Goal: Find contact information: Find contact information

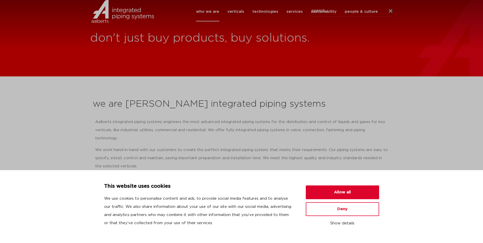
click at [269, 129] on p "Aalberts integrated piping systems engineers the most advanced integrated pipin…" at bounding box center [241, 130] width 293 height 24
drag, startPoint x: 246, startPoint y: 45, endPoint x: 248, endPoint y: 46, distance: 2.6
click at [248, 46] on h1 "don't just buy products, buy solutions." at bounding box center [286, 38] width 393 height 16
click at [342, 196] on button "Allow all" at bounding box center [342, 192] width 73 height 14
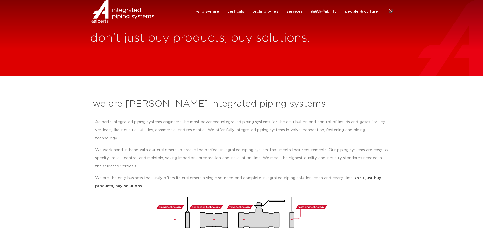
click at [361, 21] on link "people & culture" at bounding box center [361, 12] width 33 height 20
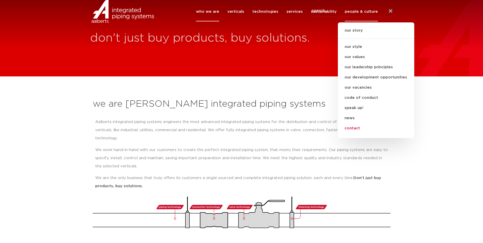
click at [356, 133] on link "contact" at bounding box center [376, 128] width 76 height 10
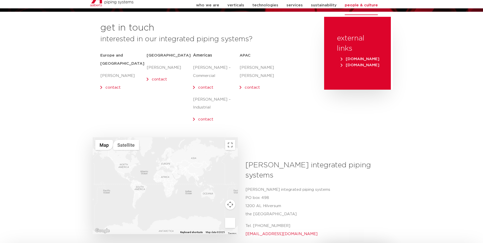
scroll to position [76, 0]
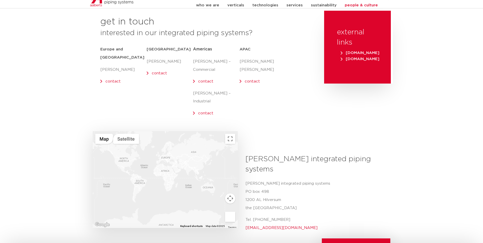
click at [132, 155] on div at bounding box center [165, 179] width 145 height 97
click at [127, 155] on div at bounding box center [165, 179] width 145 height 97
click at [205, 82] on link "contact" at bounding box center [205, 81] width 15 height 4
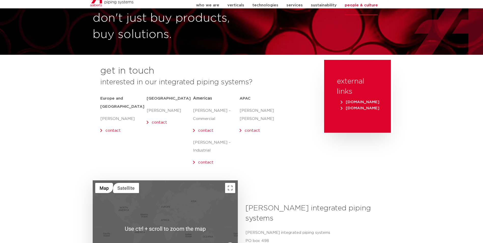
scroll to position [25, 0]
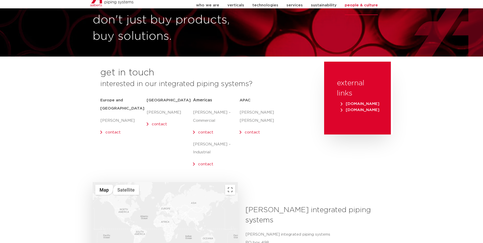
click at [180, 202] on div at bounding box center [165, 230] width 145 height 97
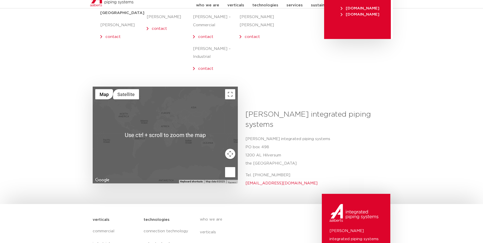
scroll to position [127, 0]
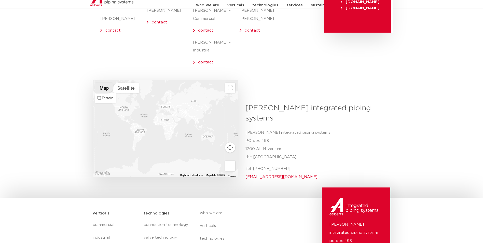
click at [105, 83] on button "Map" at bounding box center [104, 88] width 18 height 10
click at [124, 83] on button "Satellite" at bounding box center [126, 88] width 26 height 10
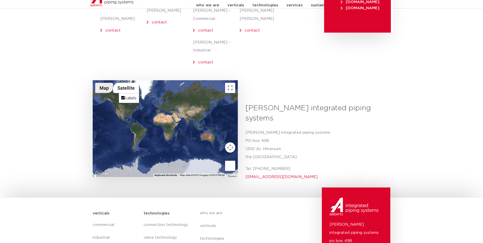
click at [104, 83] on button "Map" at bounding box center [104, 88] width 18 height 10
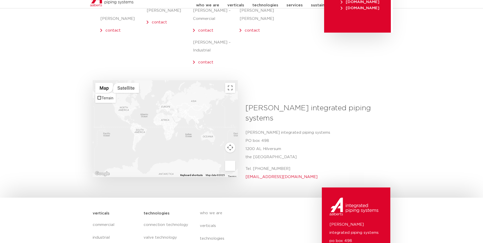
click at [127, 104] on div at bounding box center [165, 128] width 145 height 97
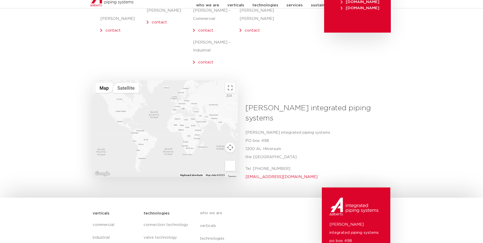
click at [127, 104] on div at bounding box center [165, 128] width 145 height 97
click at [134, 95] on div at bounding box center [165, 128] width 145 height 97
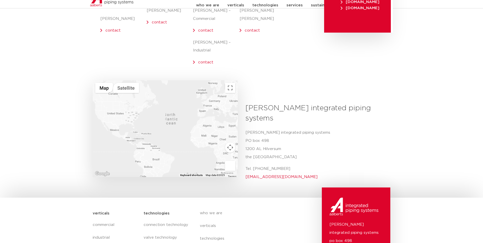
click at [134, 95] on div at bounding box center [165, 128] width 145 height 97
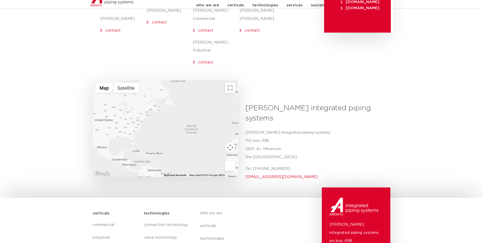
click at [120, 92] on div at bounding box center [165, 128] width 145 height 97
click at [121, 92] on div at bounding box center [165, 128] width 145 height 97
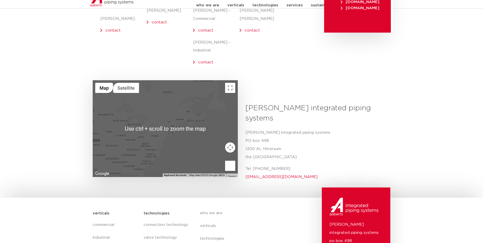
scroll to position [102, 0]
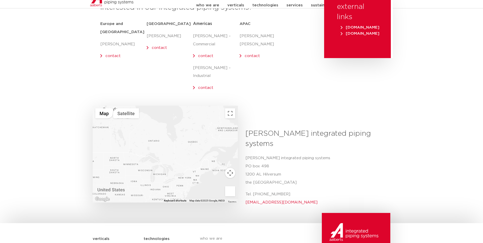
drag, startPoint x: 145, startPoint y: 134, endPoint x: 170, endPoint y: 162, distance: 37.3
click at [152, 144] on div at bounding box center [165, 154] width 145 height 97
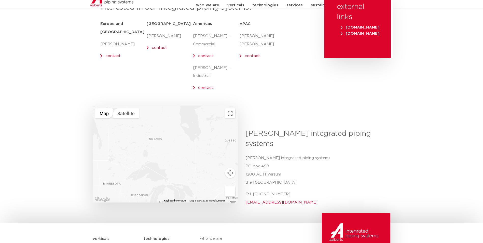
click at [152, 141] on div at bounding box center [165, 154] width 145 height 97
click at [354, 34] on span "[DOMAIN_NAME]" at bounding box center [360, 34] width 39 height 4
